Goal: Transaction & Acquisition: Book appointment/travel/reservation

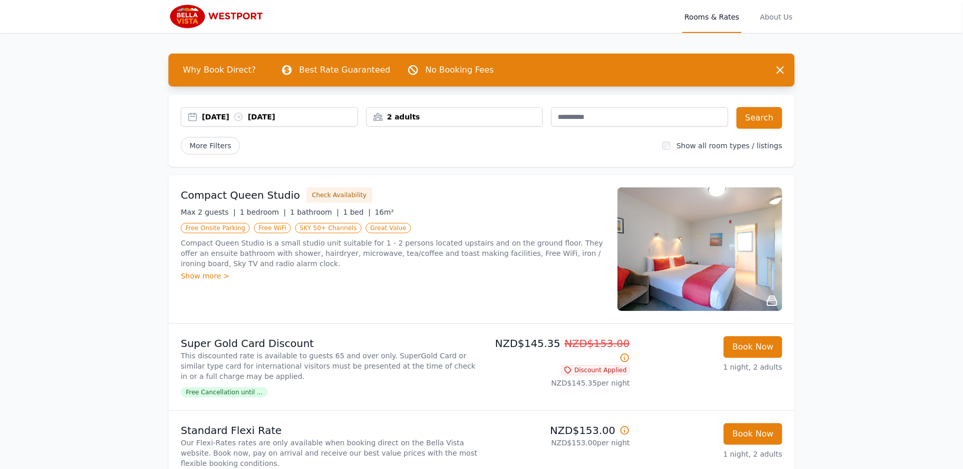
click at [206, 113] on div "[DATE] [DATE]" at bounding box center [280, 117] width 156 height 10
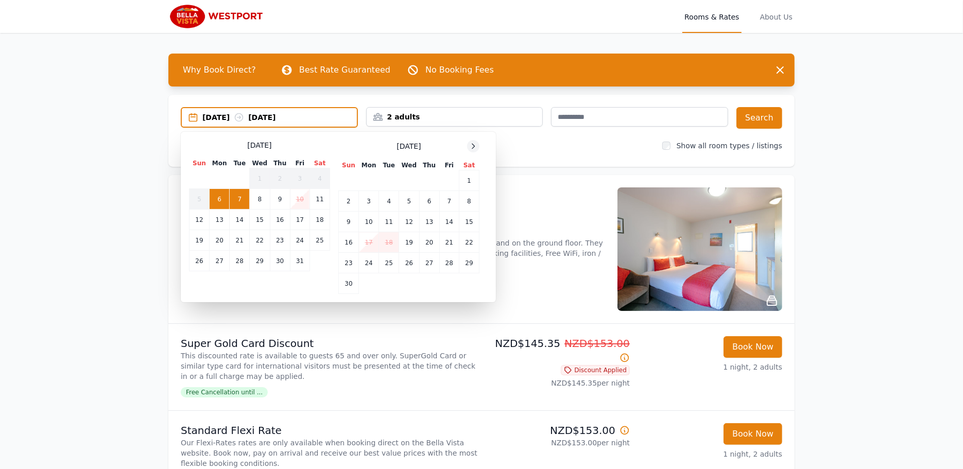
click at [474, 144] on icon at bounding box center [473, 146] width 8 height 8
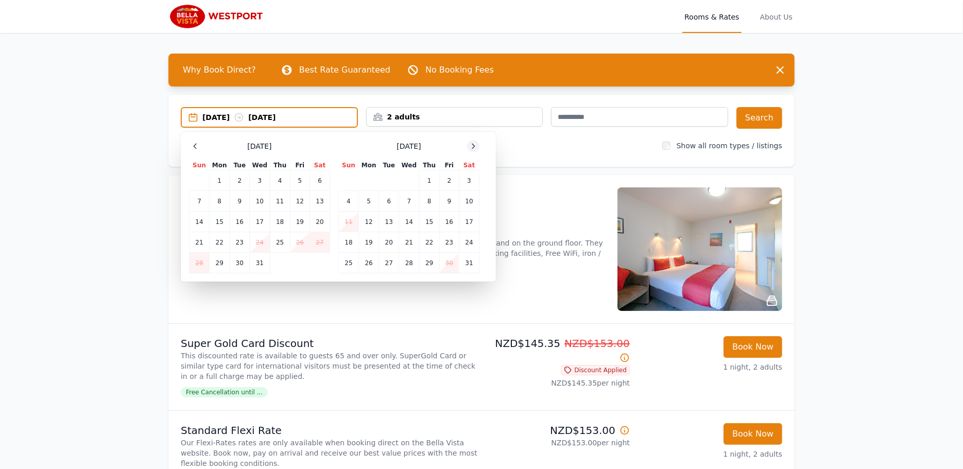
click at [474, 144] on icon at bounding box center [473, 146] width 8 height 8
click at [278, 198] on td "12" at bounding box center [280, 201] width 20 height 21
click at [299, 196] on td "13" at bounding box center [300, 201] width 20 height 21
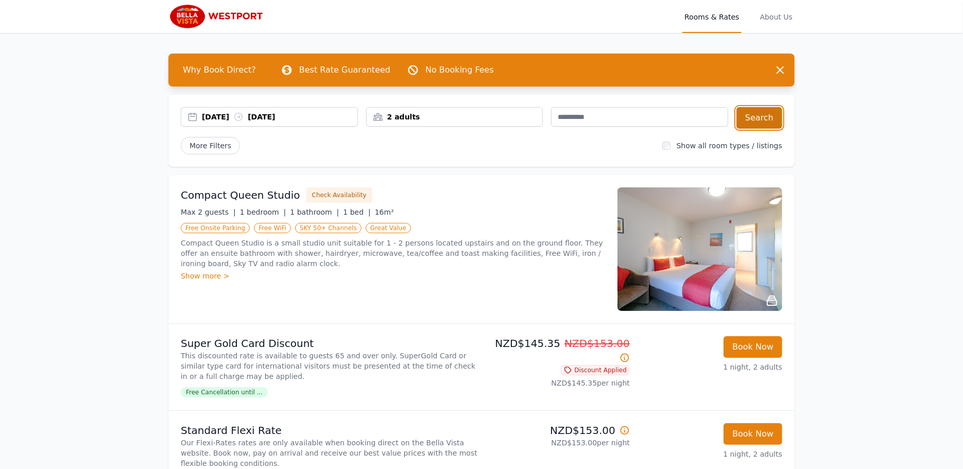
click at [761, 116] on button "Search" at bounding box center [759, 118] width 46 height 22
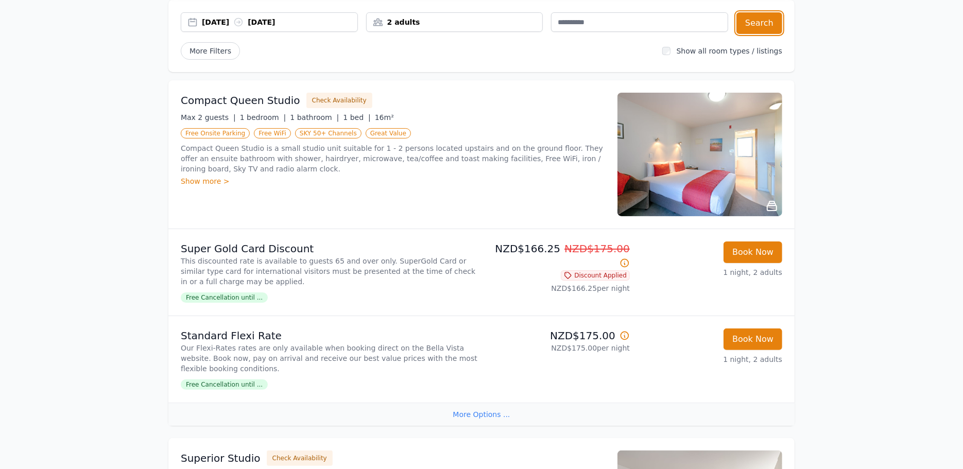
scroll to position [103, 0]
